Goal: Information Seeking & Learning: Find contact information

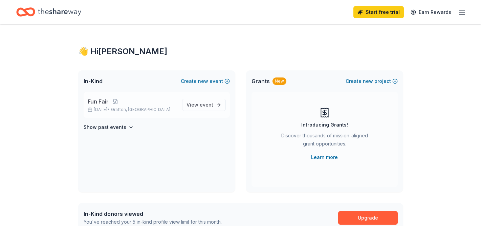
click at [131, 104] on p "Fun Fair" at bounding box center [132, 102] width 89 height 8
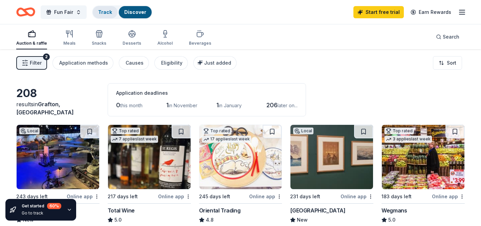
click at [114, 12] on div "Track" at bounding box center [105, 12] width 25 height 12
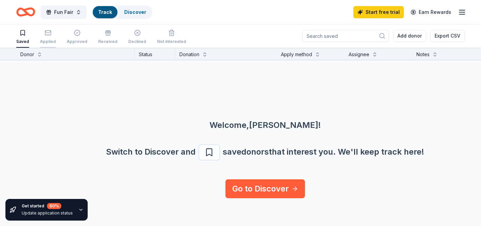
click at [42, 37] on div "Applied" at bounding box center [48, 36] width 16 height 15
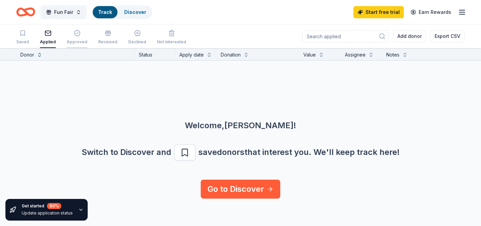
click at [79, 39] on div "Approved" at bounding box center [77, 41] width 21 height 5
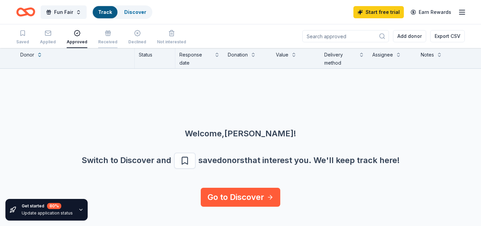
click at [104, 40] on div "Received" at bounding box center [107, 41] width 19 height 5
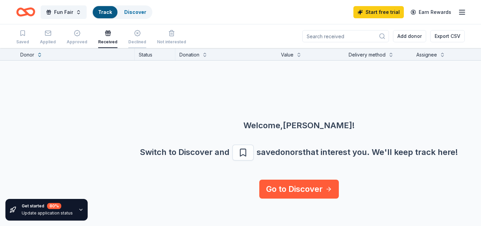
click at [138, 39] on div "Declined" at bounding box center [137, 41] width 18 height 5
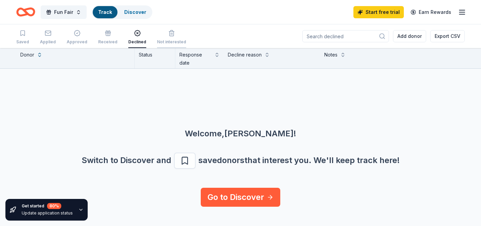
click at [169, 38] on div "Not interested" at bounding box center [171, 37] width 29 height 15
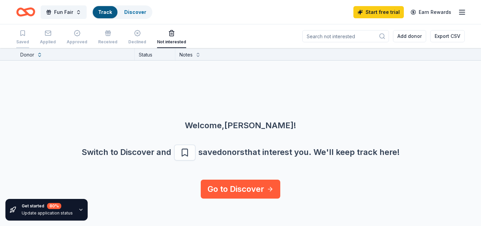
click at [20, 39] on div "Saved" at bounding box center [22, 41] width 13 height 5
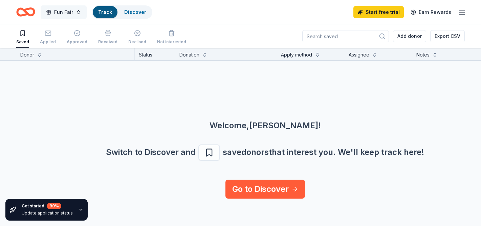
click at [78, 11] on button "Fun Fair" at bounding box center [64, 12] width 46 height 14
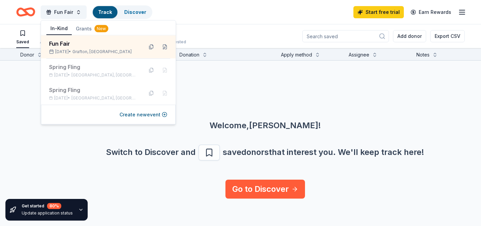
click at [89, 30] on button "Grants New" at bounding box center [92, 29] width 41 height 12
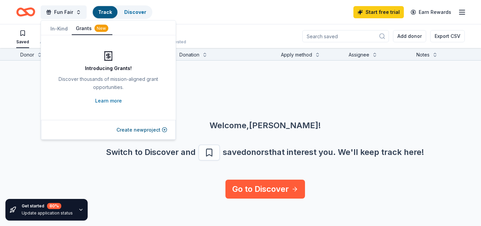
click at [104, 29] on div "New" at bounding box center [101, 28] width 14 height 7
click at [48, 27] on button "In-Kind" at bounding box center [58, 29] width 25 height 12
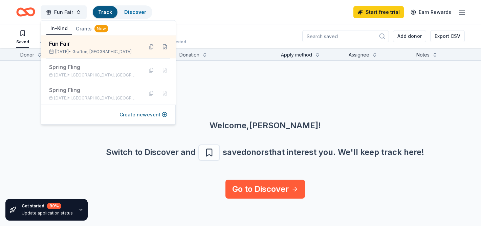
click at [204, 13] on div "Fun Fair Track Discover Start free trial Earn Rewards" at bounding box center [240, 12] width 449 height 16
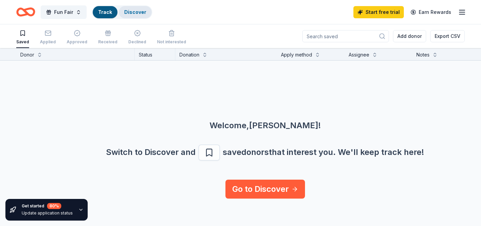
click at [137, 9] on link "Discover" at bounding box center [135, 12] width 22 height 6
click at [135, 12] on link "Discover" at bounding box center [135, 12] width 22 height 6
click at [129, 19] on div "Fun Fair Track Discover" at bounding box center [84, 12] width 136 height 16
click at [134, 8] on div "Discover" at bounding box center [135, 12] width 33 height 12
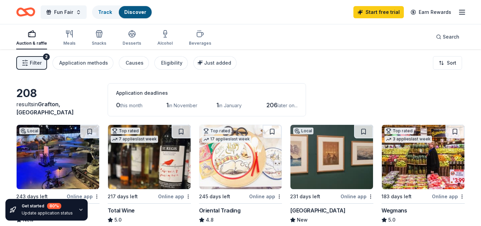
click at [37, 62] on span "Filter" at bounding box center [36, 63] width 12 height 8
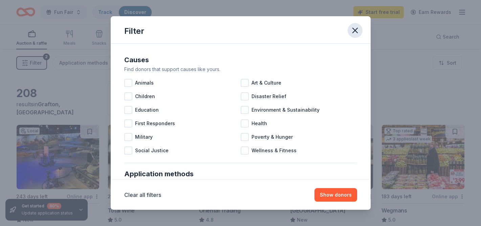
click at [358, 29] on icon "button" at bounding box center [355, 30] width 9 height 9
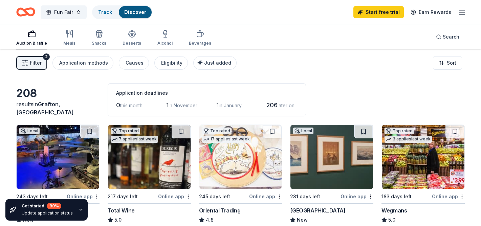
click at [29, 16] on icon "Home" at bounding box center [25, 12] width 19 height 16
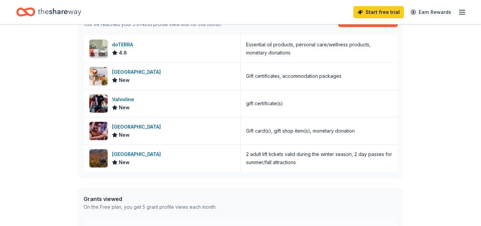
scroll to position [192, 0]
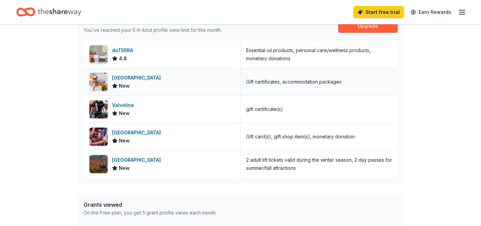
click at [131, 78] on div "[GEOGRAPHIC_DATA]" at bounding box center [137, 78] width 51 height 8
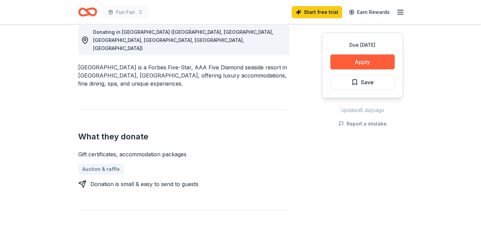
scroll to position [194, 0]
